Goal: Use online tool/utility: Utilize a website feature to perform a specific function

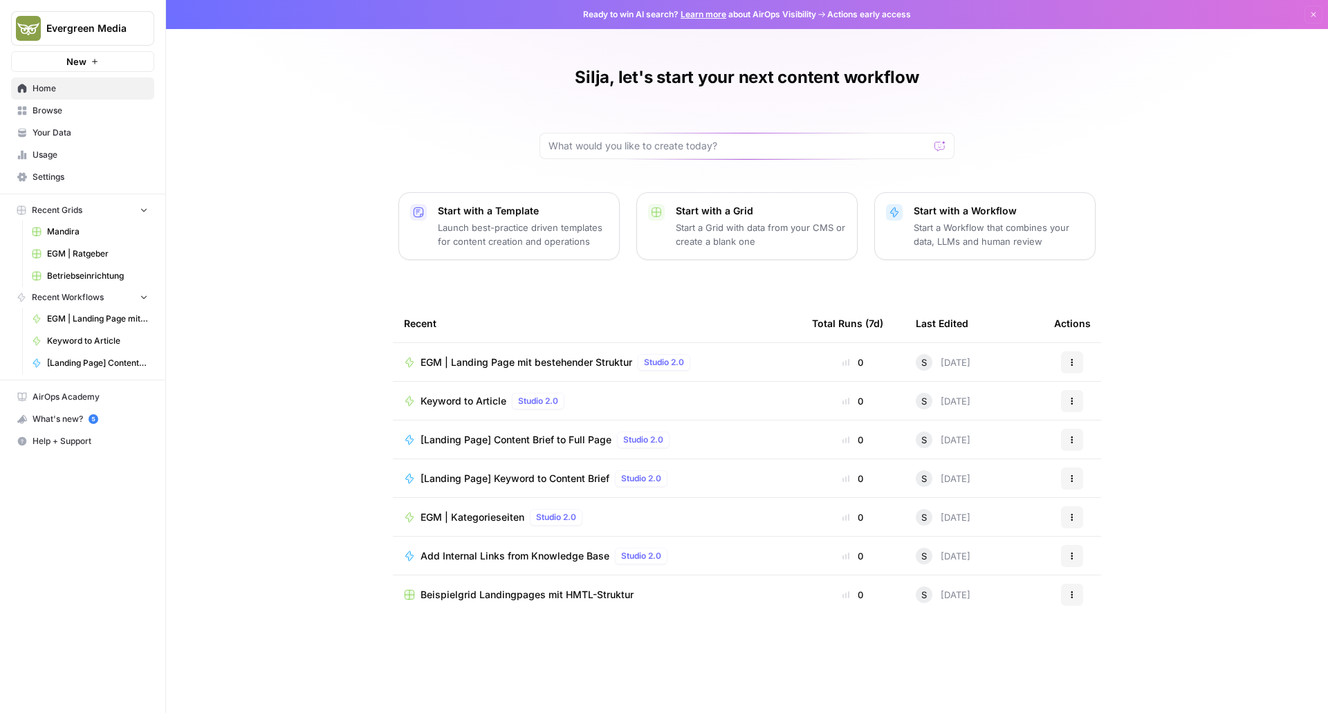
click at [55, 123] on link "Your Data" at bounding box center [82, 133] width 143 height 22
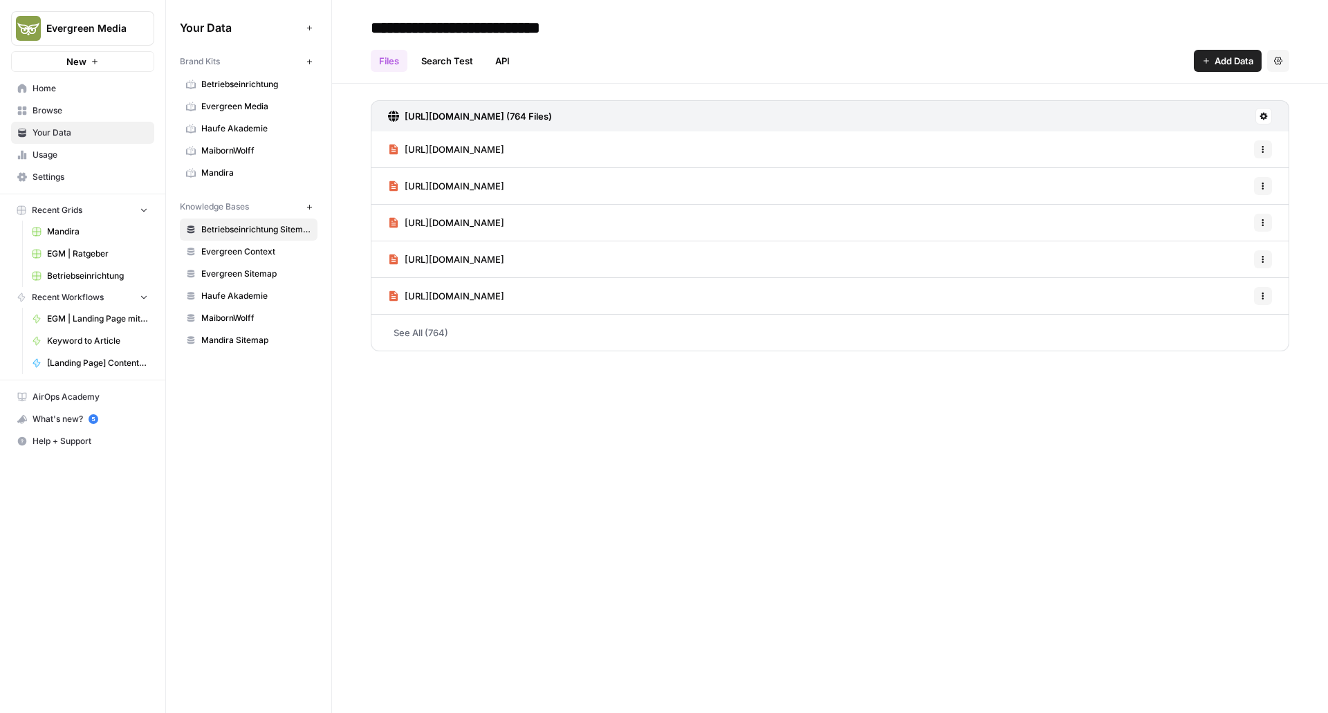
click at [311, 60] on icon "button" at bounding box center [310, 62] width 8 height 8
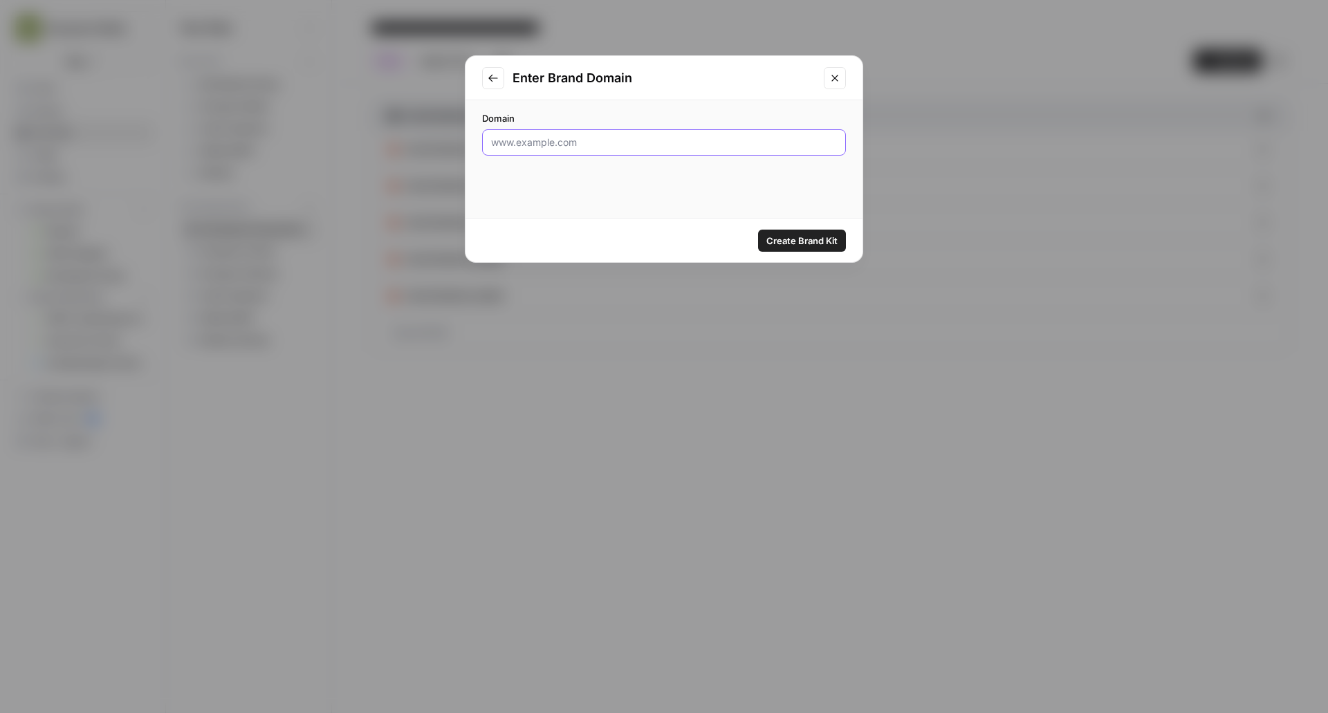
click at [559, 138] on input "Domain" at bounding box center [664, 143] width 346 height 14
click at [495, 148] on input "www." at bounding box center [664, 143] width 346 height 14
paste input "[DOMAIN_NAME][URL]."
type input "[DOMAIN_NAME]"
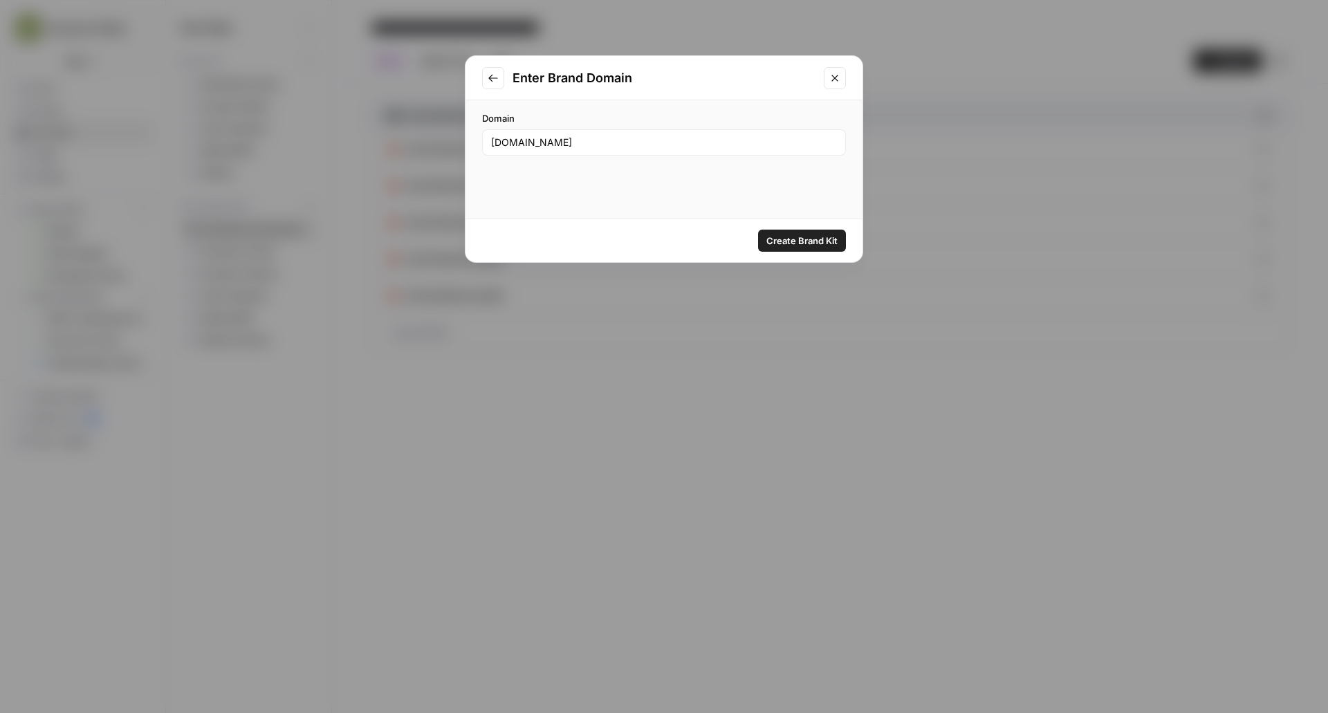
click at [777, 240] on span "Create Brand Kit" at bounding box center [801, 241] width 71 height 14
